Goal: Task Accomplishment & Management: Complete application form

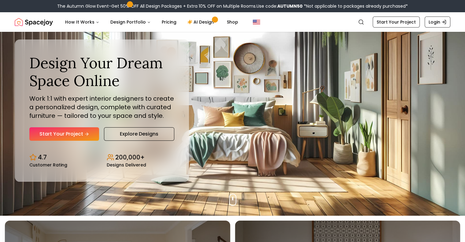
scroll to position [11, 0]
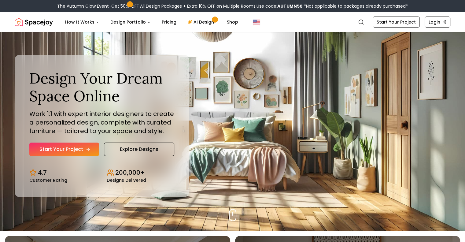
click at [74, 148] on link "Start Your Project" at bounding box center [64, 148] width 70 height 13
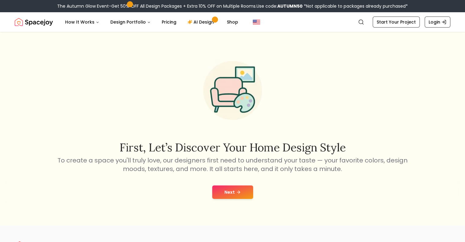
click at [237, 197] on button "Next" at bounding box center [232, 191] width 41 height 13
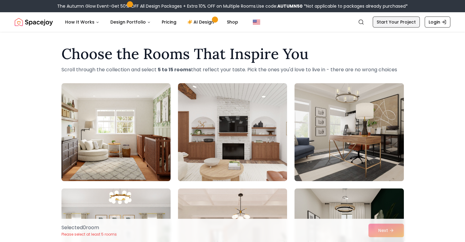
click at [386, 19] on link "Start Your Project" at bounding box center [396, 22] width 47 height 11
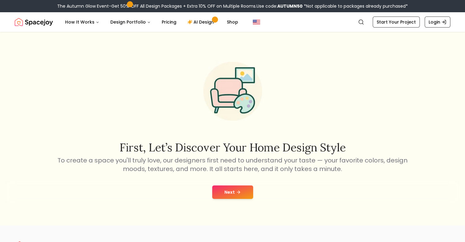
click at [243, 191] on button "Next" at bounding box center [232, 191] width 41 height 13
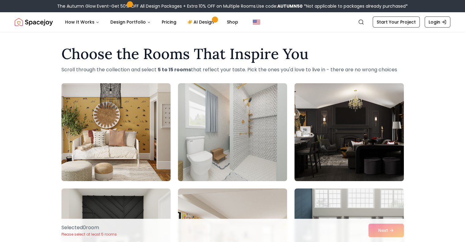
click at [393, 229] on div "Selected 0 room Please select at least 5 rooms Next" at bounding box center [233, 230] width 352 height 23
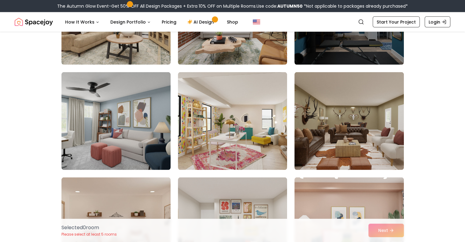
scroll to position [1273, 0]
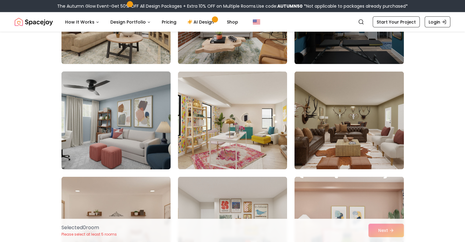
click at [112, 138] on img at bounding box center [116, 120] width 115 height 103
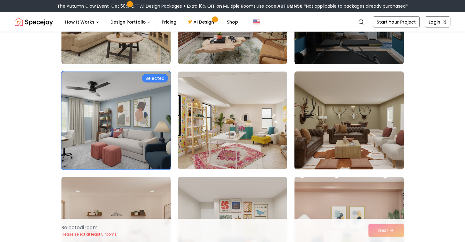
click at [378, 143] on img at bounding box center [349, 120] width 115 height 103
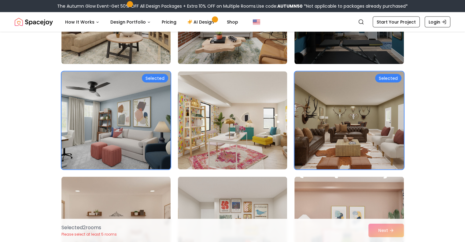
click at [262, 161] on img at bounding box center [232, 120] width 115 height 103
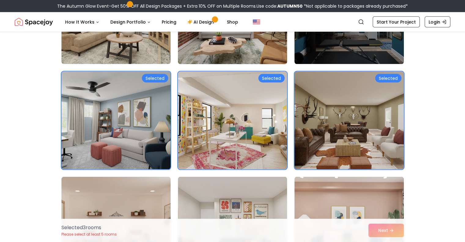
click at [256, 53] on img at bounding box center [232, 15] width 115 height 103
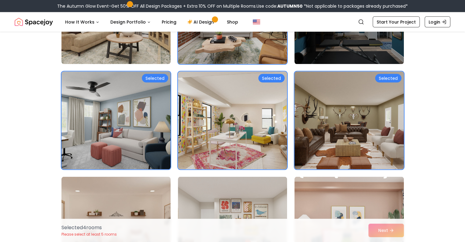
click at [385, 230] on div "Selected 4 room s Please select at least 5 rooms Next" at bounding box center [233, 230] width 352 height 23
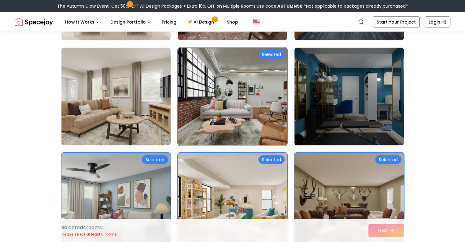
scroll to position [1190, 0]
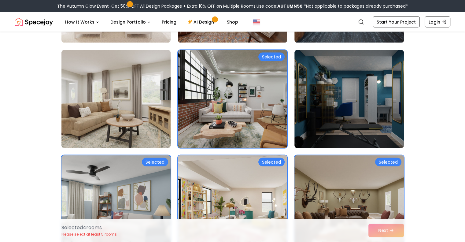
click at [287, 63] on img at bounding box center [232, 99] width 115 height 103
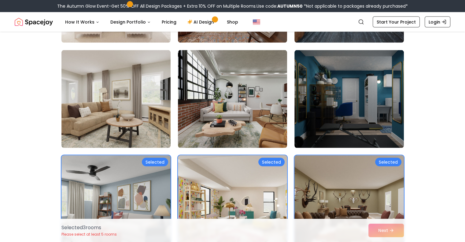
click at [261, 180] on img at bounding box center [232, 204] width 115 height 103
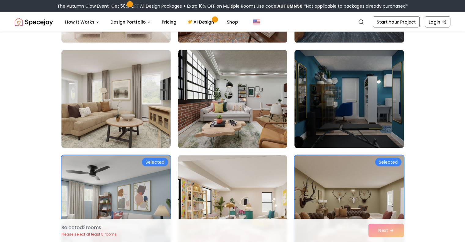
click at [366, 177] on img at bounding box center [349, 204] width 115 height 103
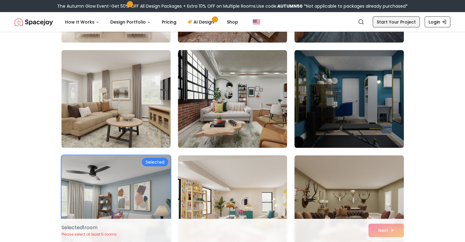
click at [398, 21] on link "Start Your Project" at bounding box center [396, 22] width 47 height 11
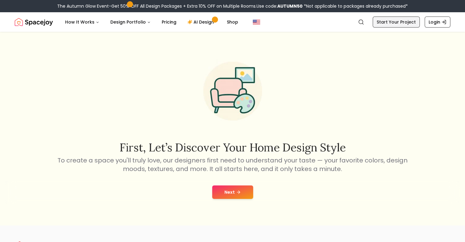
click at [398, 21] on link "Start Your Project" at bounding box center [396, 22] width 47 height 11
click at [188, 19] on link "AI Design" at bounding box center [201, 22] width 38 height 12
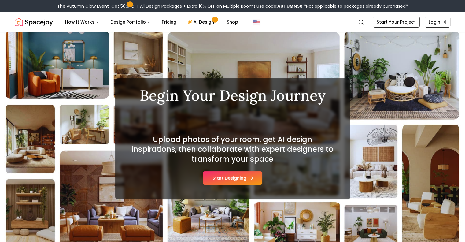
click at [230, 181] on button "Start Designing" at bounding box center [233, 177] width 60 height 13
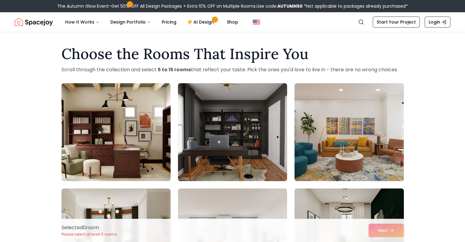
click at [212, 138] on img at bounding box center [232, 132] width 115 height 103
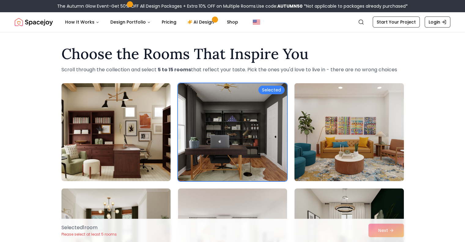
click at [323, 150] on img at bounding box center [349, 132] width 115 height 103
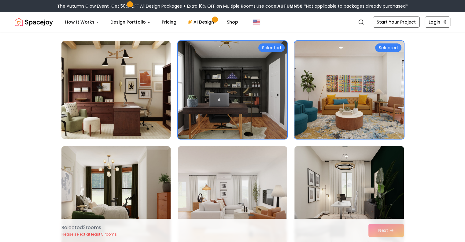
scroll to position [42, 0]
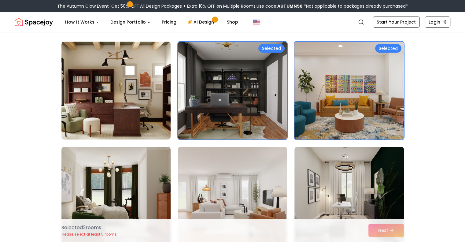
click at [326, 99] on img at bounding box center [349, 90] width 115 height 103
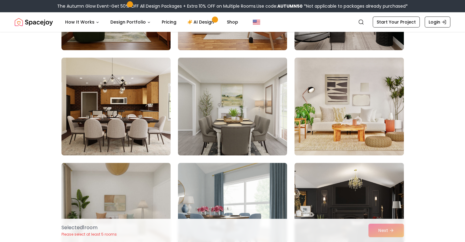
scroll to position [239, 0]
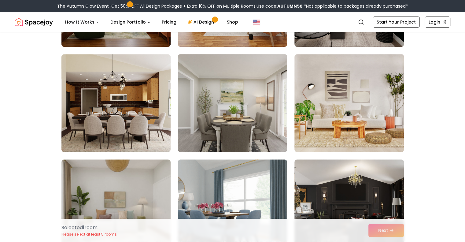
click at [219, 99] on img at bounding box center [232, 103] width 115 height 103
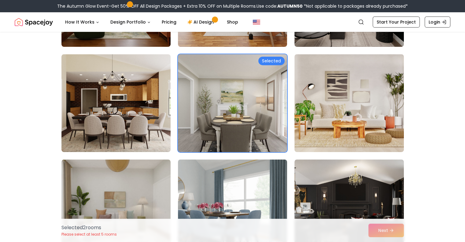
click at [219, 99] on img at bounding box center [232, 103] width 115 height 103
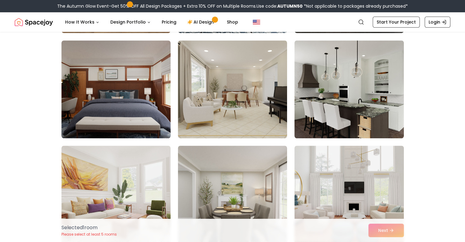
scroll to position [468, 0]
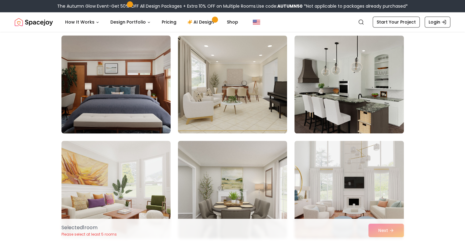
click at [145, 78] on img at bounding box center [116, 84] width 115 height 103
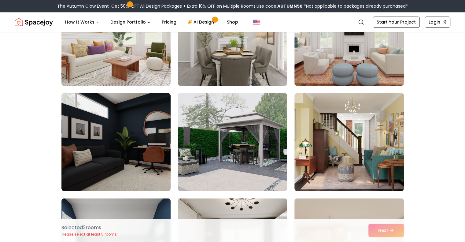
scroll to position [622, 0]
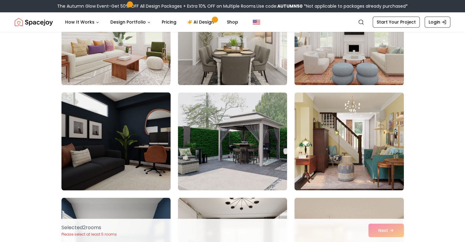
click at [128, 143] on img at bounding box center [116, 141] width 115 height 103
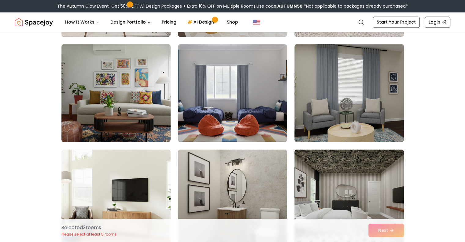
scroll to position [1092, 0]
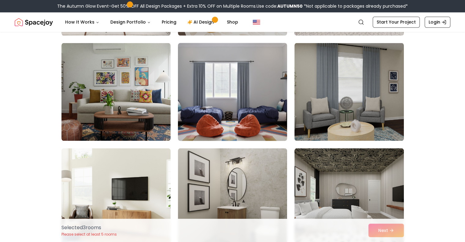
click at [201, 72] on img at bounding box center [232, 91] width 115 height 103
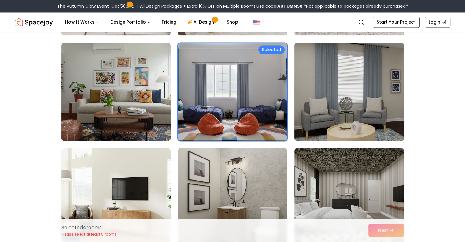
click at [304, 80] on img at bounding box center [349, 91] width 115 height 103
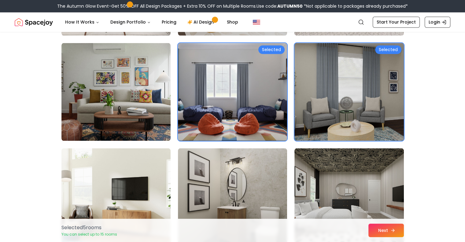
click at [395, 235] on button "Next" at bounding box center [385, 229] width 35 height 13
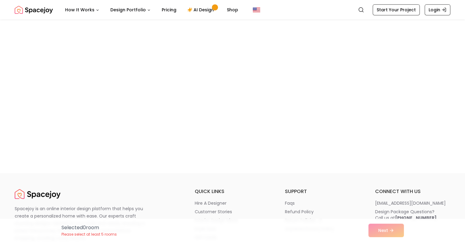
scroll to position [438, 0]
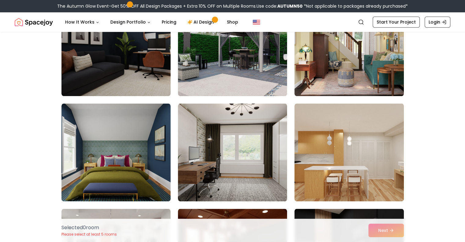
scroll to position [717, 0]
